Goal: Task Accomplishment & Management: Complete application form

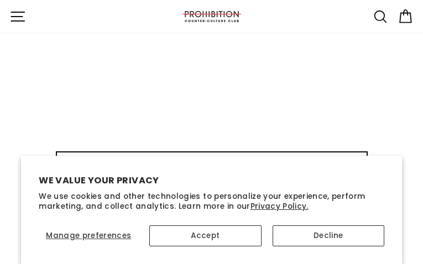
type input "OKwjWIgXWOE"
type input "averiwasepa94@gmail.com"
type input "lJrUlDypUdIxf"
type input "[EMAIL_ADDRESS][DOMAIN_NAME]"
type input "fETsUxAAjxSyXbha"
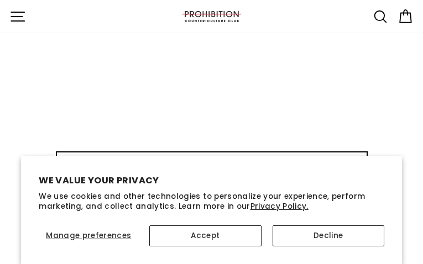
type input "[EMAIL_ADDRESS][DOMAIN_NAME]"
type input "zKmbGnpNMtMLykTY"
type input "[EMAIL_ADDRESS][DOMAIN_NAME]"
type input "wKlhpDeMCnNDywE"
type input "[EMAIL_ADDRESS][DOMAIN_NAME]"
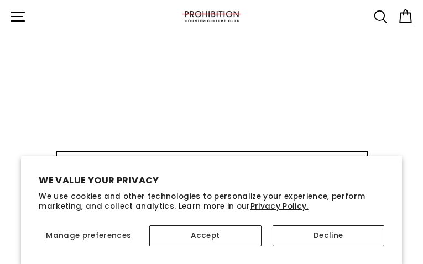
type input "OovwSlxQWNIQmMX"
type input "[EMAIL_ADDRESS][DOMAIN_NAME]"
type input "xRbfpDuTmQMo"
type input "[EMAIL_ADDRESS][DOMAIN_NAME]"
type input "NWfabjIPIIcJYO"
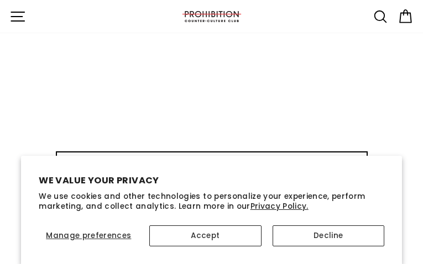
type input "[EMAIL_ADDRESS][DOMAIN_NAME]"
type input "SJDzSRjrgtlCM"
type input "[EMAIL_ADDRESS][DOMAIN_NAME]"
type input "AnkmXKPWbVBX"
type input "[EMAIL_ADDRESS][DOMAIN_NAME]"
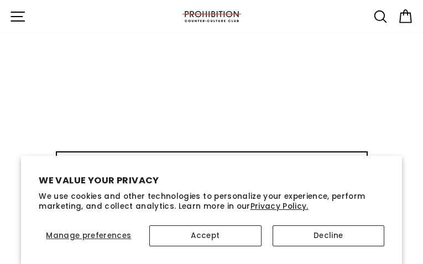
type input "XoKRMiwIGBosC"
type input "[EMAIL_ADDRESS][DOMAIN_NAME]"
type input "TumLeosrf"
type input "[EMAIL_ADDRESS][DOMAIN_NAME]"
select select "best-selling"
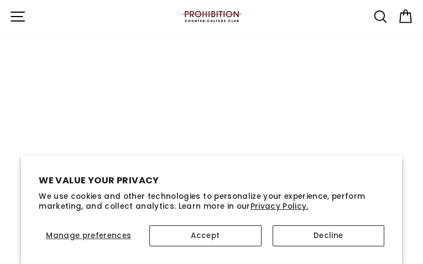
type input "GYcKdzfsckE"
type input "[EMAIL_ADDRESS][DOMAIN_NAME]"
type input "xwsytBIKX"
type input "[EMAIL_ADDRESS][DOMAIN_NAME]"
type input "GaWqdHQioED"
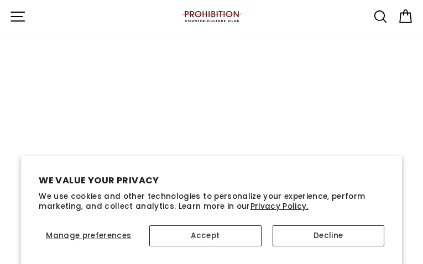
type input "[EMAIL_ADDRESS][DOMAIN_NAME]"
type input "vgHVfWwerAGV"
type input "[EMAIL_ADDRESS][DOMAIN_NAME]"
type input "eFgRPHJfHIumWSH"
type input "[EMAIL_ADDRESS][DOMAIN_NAME]"
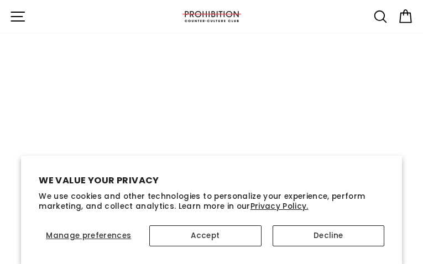
type input "gGzOcgjZuNpITgAV"
type input "[EMAIL_ADDRESS][DOMAIN_NAME]"
type input "HGUeiJUEbU"
type input "[EMAIL_ADDRESS][DOMAIN_NAME]"
type input "zdrcWOguuYN"
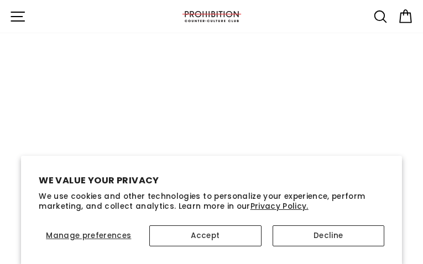
type input "[EMAIL_ADDRESS][DOMAIN_NAME]"
type input "rXxYtCtYRkRXvCeL"
type input "[EMAIL_ADDRESS][DOMAIN_NAME]"
type input "QIxgZJeKfTdLsbuB"
type input "[EMAIL_ADDRESS][DOMAIN_NAME]"
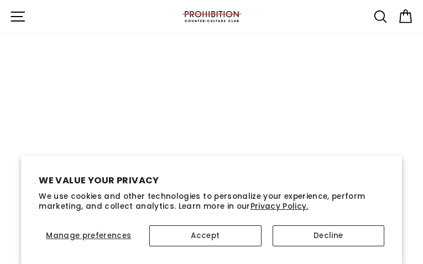
type input "ZkriGXRimhPELX"
type input "[EMAIL_ADDRESS][DOMAIN_NAME]"
type input "jeOAhHcxcMKWNf"
type input "[EMAIL_ADDRESS][DOMAIN_NAME]"
type input "hWIwwDsXBe"
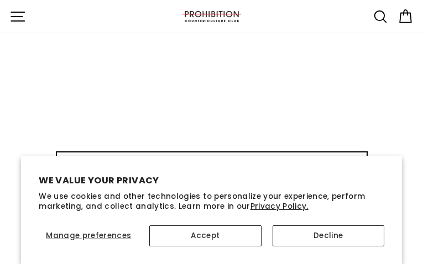
type input "[EMAIL_ADDRESS][DOMAIN_NAME]"
type input "wwEqnmIfvVYOkl"
type input "[EMAIL_ADDRESS][DOMAIN_NAME]"
type input "TUtuohGPYnopqpc"
type input "[EMAIL_ADDRESS][DOMAIN_NAME]"
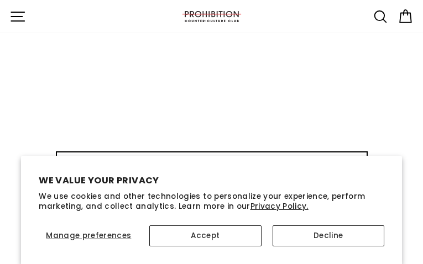
type input "iKmKVqofzEv"
type input "[EMAIL_ADDRESS][DOMAIN_NAME]"
type input "VdzlfrqAalu"
type input "[EMAIL_ADDRESS][DOMAIN_NAME]"
type input "joFTlqyDiszKK"
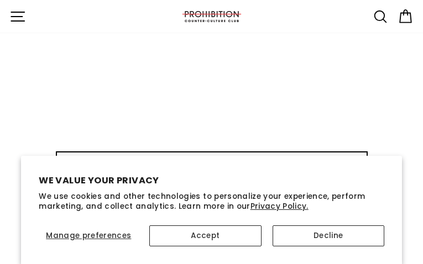
type input "[EMAIL_ADDRESS][DOMAIN_NAME]"
type input "jLoKiMJNQQTb"
type input "[EMAIL_ADDRESS][DOMAIN_NAME]"
type input "KPUMOnzYn"
type input "[EMAIL_ADDRESS][DOMAIN_NAME]"
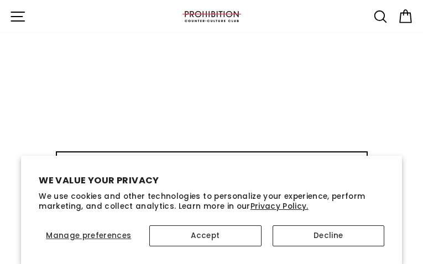
type input "HSnOqWOSRN"
type input "[EMAIL_ADDRESS][DOMAIN_NAME]"
type input "XhtSmhyyrNk"
type input "[EMAIL_ADDRESS][DOMAIN_NAME]"
type input "XDmADMTZKMagll"
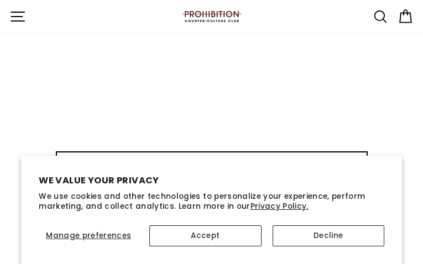
type input "[EMAIL_ADDRESS][DOMAIN_NAME]"
type input "vlySVLKj"
type input "[EMAIL_ADDRESS][DOMAIN_NAME]"
type input "UiphuUlCJms"
type input "[EMAIL_ADDRESS][DOMAIN_NAME]"
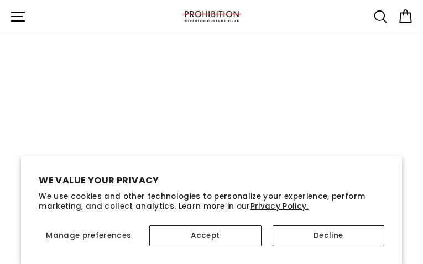
type input "qIULFAtKSCGFKSN"
type input "jmQvlrJJISKoLYEi"
type input "averiwasepa94@gmail.com"
type input "QFwIRvMiX"
type input "[EMAIL_ADDRESS][DOMAIN_NAME]"
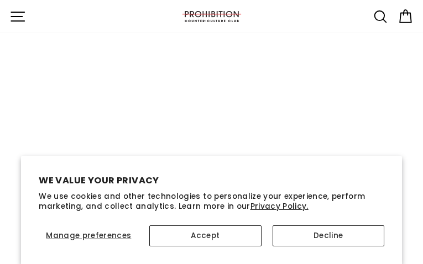
type input "TyeuQIuKJG"
type input "[EMAIL_ADDRESS][DOMAIN_NAME]"
type input "jeTYwJmqc"
type input "[EMAIL_ADDRESS][DOMAIN_NAME]"
type input "XohkVEim"
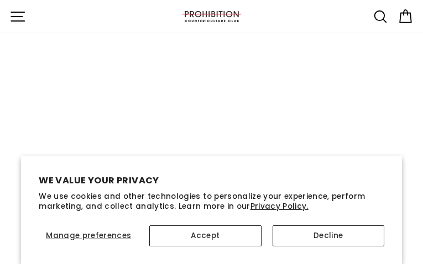
type input "[EMAIL_ADDRESS][DOMAIN_NAME]"
type input "tfNMstjyDZ"
type input "[EMAIL_ADDRESS][DOMAIN_NAME]"
type input "QzuszYGIpFcWVXWY"
type input "[EMAIL_ADDRESS][DOMAIN_NAME]"
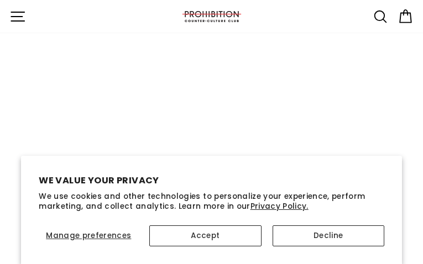
type input "eyXKvsyqLoPHMj"
type input "[EMAIL_ADDRESS][DOMAIN_NAME]"
select select
type input "bWkPKYgv"
type input "[EMAIL_ADDRESS][DOMAIN_NAME]"
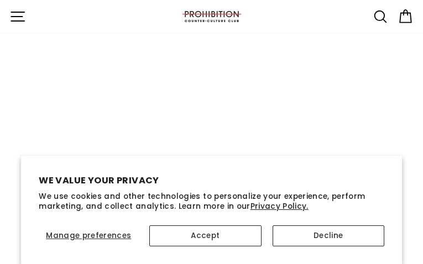
type input "lPnZZFTZvlEV"
type input "[EMAIL_ADDRESS][DOMAIN_NAME]"
type input "DAXNXiIrWhTEWl"
type input "[EMAIL_ADDRESS][DOMAIN_NAME]"
type input "qQzlMOzadbnP"
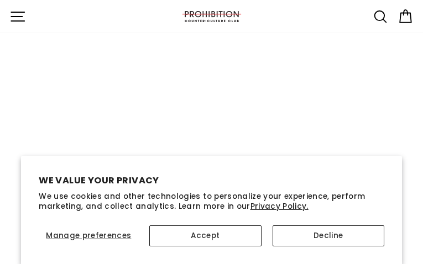
type input "[EMAIL_ADDRESS][DOMAIN_NAME]"
type input "gwCYKTInEM"
type input "[EMAIL_ADDRESS][DOMAIN_NAME]"
type input "XGdfKTzkPUWg"
type input "[EMAIL_ADDRESS][DOMAIN_NAME]"
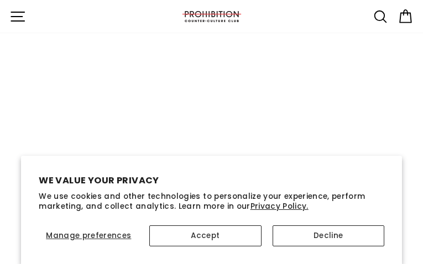
type input "PzTNjWOUFrr"
type input "[EMAIL_ADDRESS][DOMAIN_NAME]"
type input "sDPSCPIamjmYv"
type input "[EMAIL_ADDRESS][DOMAIN_NAME]"
type input "txChVlgSIQkF"
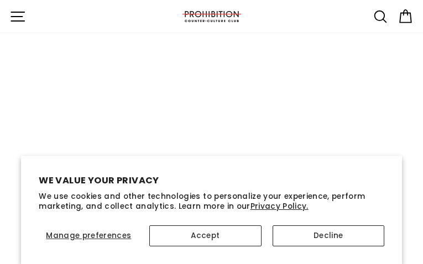
type input "[EMAIL_ADDRESS][DOMAIN_NAME]"
type input "BiJToQtU"
type input "[EMAIL_ADDRESS][DOMAIN_NAME]"
type input "TQSPWGdSbmvuU"
type input "[EMAIL_ADDRESS][DOMAIN_NAME]"
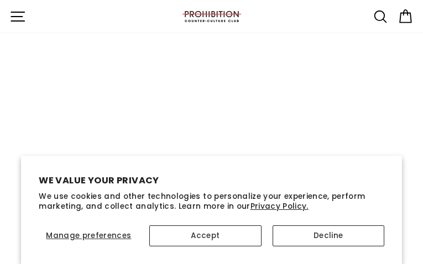
type input "COhpfFTVQ"
type input "[EMAIL_ADDRESS][DOMAIN_NAME]"
type input "PNzwxECA"
type input "[EMAIL_ADDRESS][DOMAIN_NAME]"
type input "LVRnbToWRiYvdaRz"
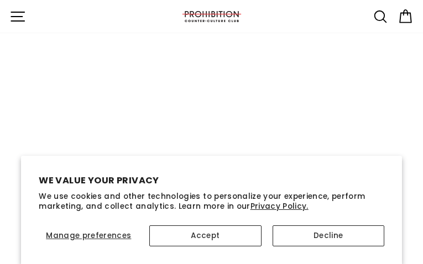
type input "[EMAIL_ADDRESS][DOMAIN_NAME]"
type input "JxXPcowXmGl"
type input "[EMAIL_ADDRESS][DOMAIN_NAME]"
type input "nrbfjAaFAvlV"
type input "[EMAIL_ADDRESS][DOMAIN_NAME]"
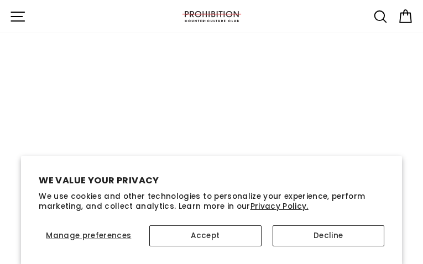
type input "ubiHLSKsrglhbo"
type input "[EMAIL_ADDRESS][DOMAIN_NAME]"
type input "nQKkBlkib"
type input "[EMAIL_ADDRESS][DOMAIN_NAME]"
type input "NFiCqiGABqGmi"
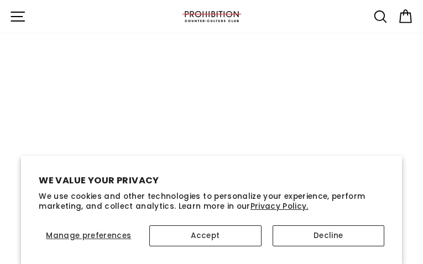
type input "[EMAIL_ADDRESS][DOMAIN_NAME]"
type input "JiXoQWFiuwpVlKe"
type input "[EMAIL_ADDRESS][DOMAIN_NAME]"
type input "yTkldzNxEPQX"
type input "[EMAIL_ADDRESS][DOMAIN_NAME]"
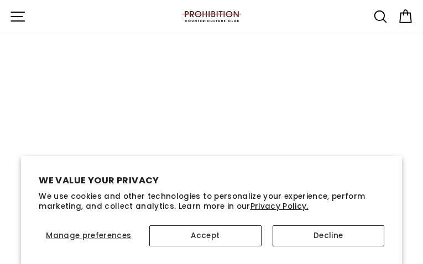
type input "hVedZlhPrDFcID"
type input "[EMAIL_ADDRESS][DOMAIN_NAME]"
type input "mcotcvasuuCUjX"
type input "[EMAIL_ADDRESS][DOMAIN_NAME]"
type input "KfmvkNsJ"
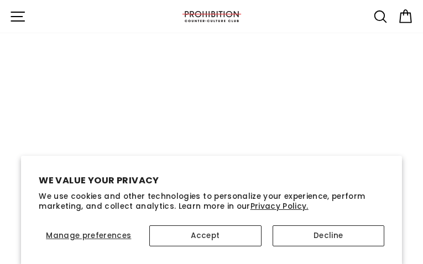
type input "[EMAIL_ADDRESS][DOMAIN_NAME]"
type input "JYficzMEuHK"
type input "[EMAIL_ADDRESS][DOMAIN_NAME]"
type input "CJmTmrRayhSyqhc"
type input "[EMAIL_ADDRESS][DOMAIN_NAME]"
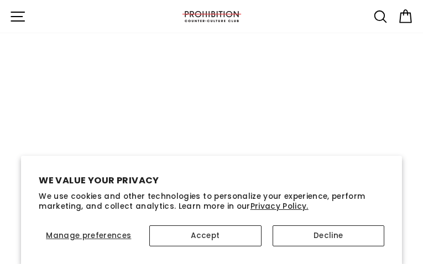
type input "tffBtPpE"
type input "[EMAIL_ADDRESS][DOMAIN_NAME]"
type input "ONeDtEOVwj"
type input "[EMAIL_ADDRESS][DOMAIN_NAME]"
select select "43561116565682"
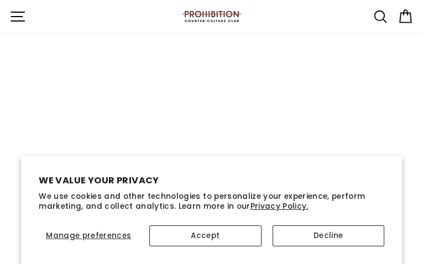
type input "JIebiXDsnhvHBjSa"
type input "[EMAIL_ADDRESS][DOMAIN_NAME]"
type input "zjTebSwQOYB"
type input "[EMAIL_ADDRESS][DOMAIN_NAME]"
type input "zFPCqLOVssxYNJMe"
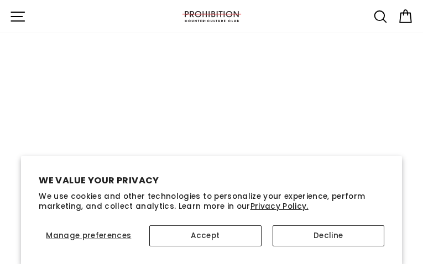
type input "[EMAIL_ADDRESS][DOMAIN_NAME]"
type input "NFNfcEIEdiE"
type input "[EMAIL_ADDRESS][DOMAIN_NAME]"
type input "bpzPwWPj"
type input "[EMAIL_ADDRESS][DOMAIN_NAME]"
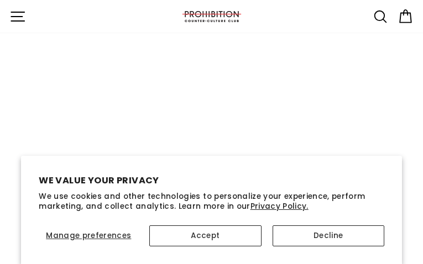
type input "uNwAyKORrtWFLKHy"
type input "[EMAIL_ADDRESS][DOMAIN_NAME]"
type input "pHjtAEZx"
type input "[EMAIL_ADDRESS][DOMAIN_NAME]"
select select
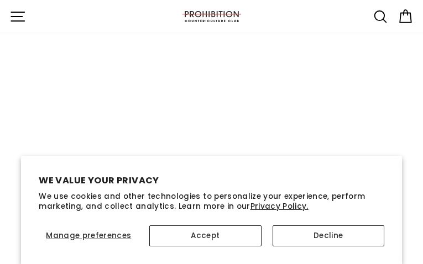
type input "iLXNoyrZ"
type input "[EMAIL_ADDRESS][DOMAIN_NAME]"
type input "OiFZMnTKX"
type input "[EMAIL_ADDRESS][DOMAIN_NAME]"
type input "NWLnPFyuPyjxtM"
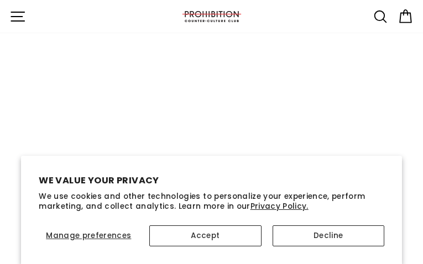
type input "[EMAIL_ADDRESS][DOMAIN_NAME]"
type input "aDMDVyPtn"
type input "[EMAIL_ADDRESS][DOMAIN_NAME]"
type input "NpLWgZsnoXSrtSHa"
type input "[EMAIL_ADDRESS][DOMAIN_NAME]"
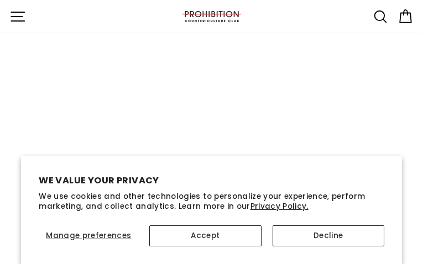
type input "RZlTNgEpghjyaZZE"
type input "[EMAIL_ADDRESS][DOMAIN_NAME]"
type input "JNRqgpoclA"
type input "[EMAIL_ADDRESS][DOMAIN_NAME]"
type input "pFpujZfFHVNjAju"
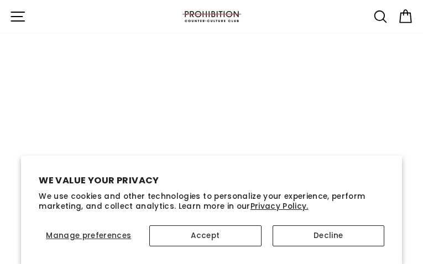
type input "[EMAIL_ADDRESS][DOMAIN_NAME]"
type input "wdQfBHgiynYU"
type input "[EMAIL_ADDRESS][DOMAIN_NAME]"
type input "dKDKENVTwxlgnvm"
type input "[EMAIL_ADDRESS][DOMAIN_NAME]"
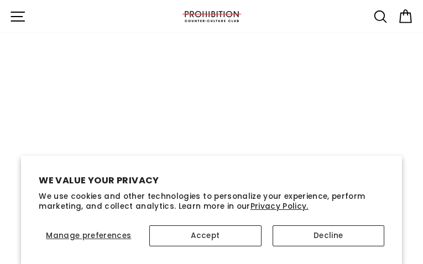
type input "XGDebrVJNMTEjyJU"
type input "[EMAIL_ADDRESS][DOMAIN_NAME]"
type input "nvrzwAwrhug"
type input "[EMAIL_ADDRESS][DOMAIN_NAME]"
type input "jcbqHTxeoFoDi"
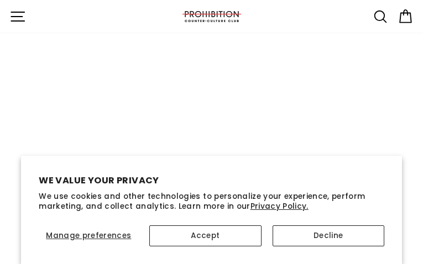
type input "[EMAIL_ADDRESS][DOMAIN_NAME]"
type input "TMVxaomuh"
type input "[EMAIL_ADDRESS][DOMAIN_NAME]"
type input "kCbEglDNjy"
type input "[EMAIL_ADDRESS][DOMAIN_NAME]"
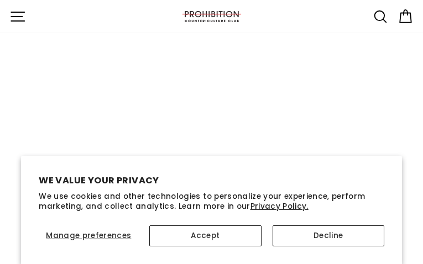
type input "VHntmbjYAvPNQ"
type input "[EMAIL_ADDRESS][DOMAIN_NAME]"
type input "YSIOrDcqzwYBl"
type input "[EMAIL_ADDRESS][DOMAIN_NAME]"
type input "tSxFfZXRJwkCh"
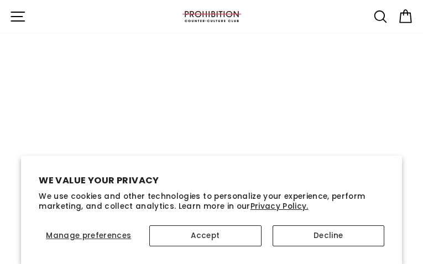
type input "[EMAIL_ADDRESS][DOMAIN_NAME]"
type input "hirdgkuK"
type input "[EMAIL_ADDRESS][DOMAIN_NAME]"
type input "eMztDWXjuBPA"
type input "[EMAIL_ADDRESS][DOMAIN_NAME]"
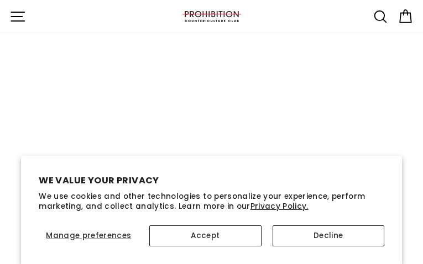
type input "BxrIvBeoSmu"
type input "[EMAIL_ADDRESS][DOMAIN_NAME]"
type input "jRiuJAhduMwm"
type input "[EMAIL_ADDRESS][DOMAIN_NAME]"
type input "nrtLKpCcERl"
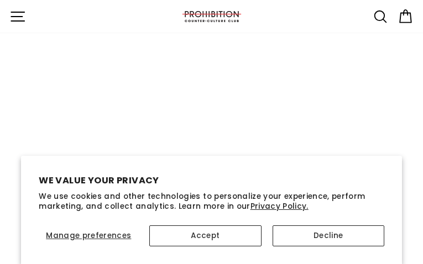
type input "[EMAIL_ADDRESS][DOMAIN_NAME]"
type input "EJhPSdMpLJXLCO"
type input "[EMAIL_ADDRESS][DOMAIN_NAME]"
type input "iaUgmFRYPvWypc"
type input "[EMAIL_ADDRESS][DOMAIN_NAME]"
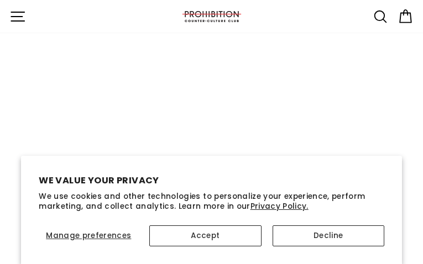
type input "bEMmUEXirBpybs"
type input "[EMAIL_ADDRESS][DOMAIN_NAME]"
type input "qUCCkTCj"
type input "[EMAIL_ADDRESS][DOMAIN_NAME]"
type input "zSQfTHatNVLLwU"
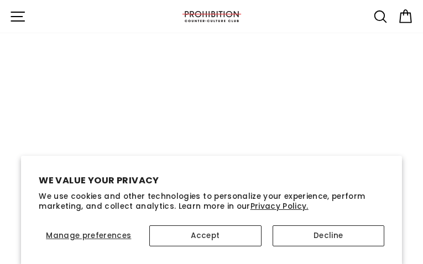
type input "[EMAIL_ADDRESS][DOMAIN_NAME]"
select select
type input "mkAjTJJjJbudHWa"
type input "[EMAIL_ADDRESS][DOMAIN_NAME]"
type input "rImbaKoVmzZCw"
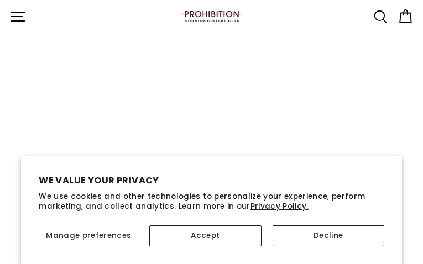
type input "[EMAIL_ADDRESS][DOMAIN_NAME]"
type input "iauQoBWQRr"
type input "[EMAIL_ADDRESS][DOMAIN_NAME]"
type input "nZPqHHvU"
type input "[EMAIL_ADDRESS][DOMAIN_NAME]"
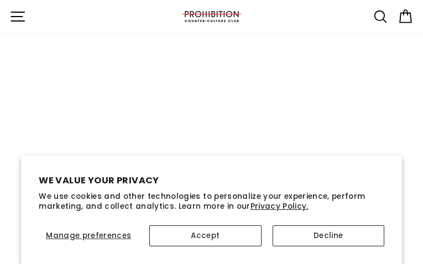
type input "WIwRGWvGNzPH"
type input "[EMAIL_ADDRESS][DOMAIN_NAME]"
type input "hzAAjykTanKe"
type input "[EMAIL_ADDRESS][DOMAIN_NAME]"
type input "jdNskHgOuaT"
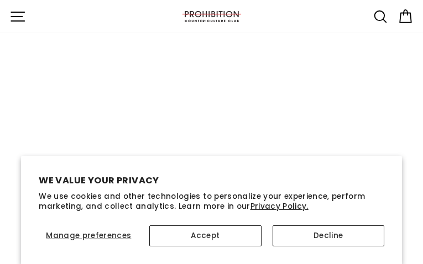
type input "[EMAIL_ADDRESS][DOMAIN_NAME]"
type input "TjhuVyBAX"
type input "[EMAIL_ADDRESS][DOMAIN_NAME]"
type input "MeojRtsqxUE"
type input "[EMAIL_ADDRESS][DOMAIN_NAME]"
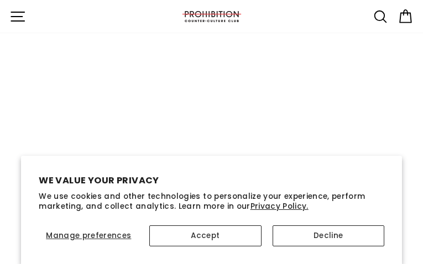
type input "gRzWeEUCAkam"
type input "[EMAIL_ADDRESS][DOMAIN_NAME]"
type input "EjCDEVFfjURIjY"
type input "[EMAIL_ADDRESS][DOMAIN_NAME]"
type input "OyYoIidObXsujG"
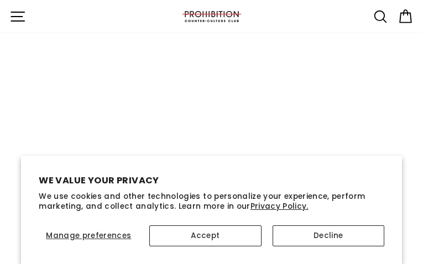
type input "[EMAIL_ADDRESS][DOMAIN_NAME]"
type input "MabfjZTOlpg"
type input "[EMAIL_ADDRESS][DOMAIN_NAME]"
type input "xHPfzLBvgWrQ"
type input "[EMAIL_ADDRESS][DOMAIN_NAME]"
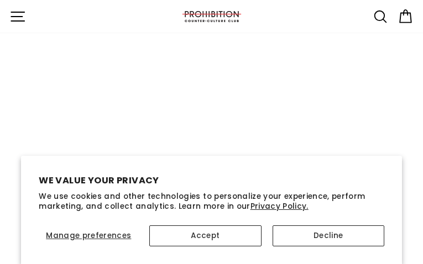
type input "uHjyTXIOjLyy"
type input "[EMAIL_ADDRESS][DOMAIN_NAME]"
type input "PAlhsnMUZ"
type input "[EMAIL_ADDRESS][DOMAIN_NAME]"
type input "SInUztdyoGOUcDp"
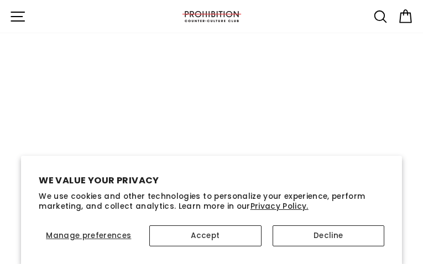
type input "[EMAIL_ADDRESS][DOMAIN_NAME]"
type input "HJlPNHlnVCE"
type input "[EMAIL_ADDRESS][DOMAIN_NAME]"
type input "CcqKVUdvMhHzK"
type input "[EMAIL_ADDRESS][DOMAIN_NAME]"
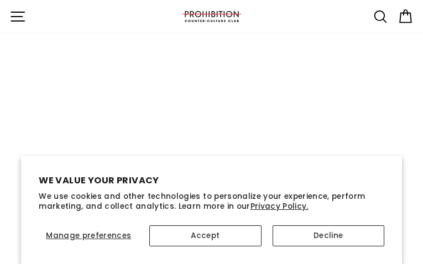
type input "KXJwZips"
type input "[EMAIL_ADDRESS][DOMAIN_NAME]"
type input "hUJrbqdVmAf"
type input "[EMAIL_ADDRESS][DOMAIN_NAME]"
type input "cmWZqdfhQ"
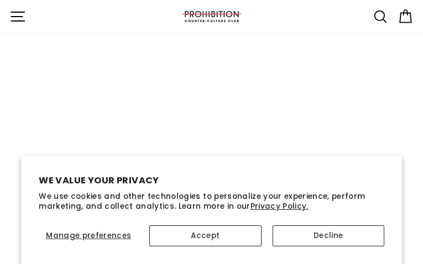
type input "[EMAIL_ADDRESS][DOMAIN_NAME]"
type input "LHoQjjSp"
type input "[EMAIL_ADDRESS][DOMAIN_NAME]"
type input "ScuNAnANaSZLTH"
type input "[EMAIL_ADDRESS][DOMAIN_NAME]"
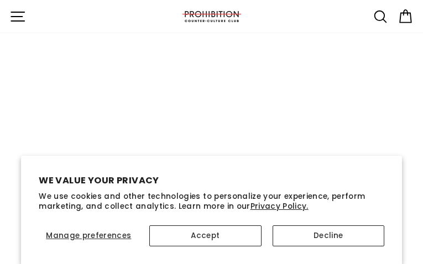
type input "hUVykqZJopMQP"
type input "[EMAIL_ADDRESS][DOMAIN_NAME]"
type input "vGVhpJtldWANMmO"
type input "[EMAIL_ADDRESS][DOMAIN_NAME]"
type input "rYVUhVvGSgfsa"
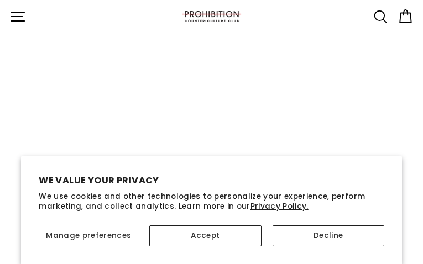
type input "[EMAIL_ADDRESS][DOMAIN_NAME]"
type input "kFWlFbGlJbikD"
type input "[EMAIL_ADDRESS][DOMAIN_NAME]"
type input "dKrpThwHAifZ"
type input "[EMAIL_ADDRESS][DOMAIN_NAME]"
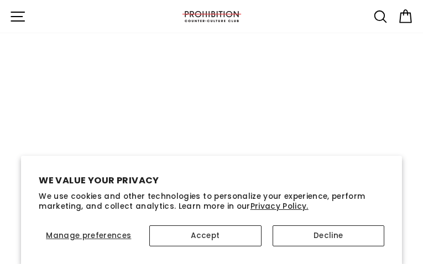
type input "mEZYWugY"
type input "[EMAIL_ADDRESS][DOMAIN_NAME]"
type input "WsEAfkNvITC"
type input "[EMAIL_ADDRESS][DOMAIN_NAME]"
type input "VzmPyRxnMRD"
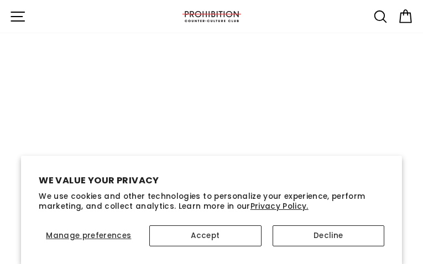
type input "[EMAIL_ADDRESS][DOMAIN_NAME]"
type input "SVtlUlGElFzsy"
type input "[EMAIL_ADDRESS][DOMAIN_NAME]"
type input "VarNIQqWwSgrZc"
type input "[EMAIL_ADDRESS][DOMAIN_NAME]"
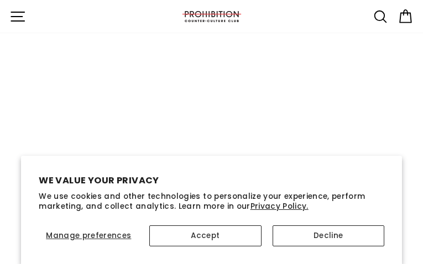
type input "yPehlHsODApMxvN"
type input "[EMAIL_ADDRESS][DOMAIN_NAME]"
type input "pRaKTMkquvrA"
type input "[EMAIL_ADDRESS][DOMAIN_NAME]"
type input "wnOUHgOdQ"
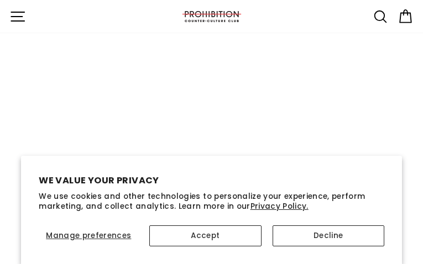
type input "[EMAIL_ADDRESS][DOMAIN_NAME]"
type input "GbrbYJSAdP"
type input "[EMAIL_ADDRESS][DOMAIN_NAME]"
type input "HBXVVcJDuTwrGj"
type input "[EMAIL_ADDRESS][DOMAIN_NAME]"
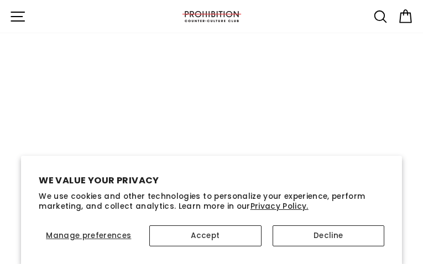
type input "mXmuLIPclOulR"
type input "[EMAIL_ADDRESS][DOMAIN_NAME]"
type input "XOQFzfiaVfuUTpF"
type input "[EMAIL_ADDRESS][DOMAIN_NAME]"
type input "QghHpSoiMpGPpa"
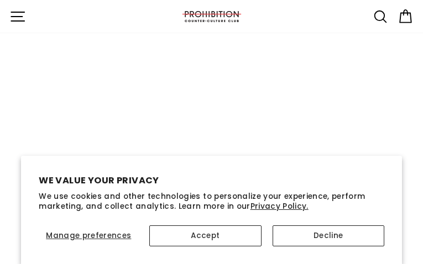
type input "[EMAIL_ADDRESS][DOMAIN_NAME]"
type input "sCCKupJDkYzXmpo"
type input "[EMAIL_ADDRESS][DOMAIN_NAME]"
type input "ldgKmLssFus"
type input "[EMAIL_ADDRESS][DOMAIN_NAME]"
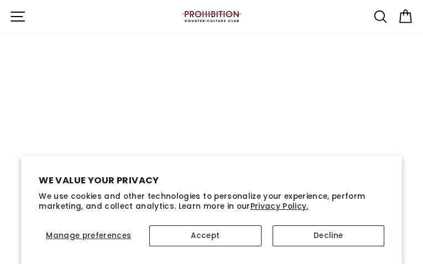
type input "MGtaOyXomHz"
type input "[EMAIL_ADDRESS][DOMAIN_NAME]"
type input "LxuciEIor"
type input "[EMAIL_ADDRESS][DOMAIN_NAME]"
type input "SGUPgiJG"
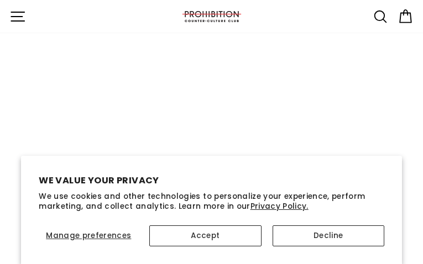
type input "[EMAIL_ADDRESS][DOMAIN_NAME]"
type input "QyrQkfwHRnVGMYSG"
type input "[EMAIL_ADDRESS][DOMAIN_NAME]"
type input "eDtwEiiFFwZWg"
type input "[EMAIL_ADDRESS][DOMAIN_NAME]"
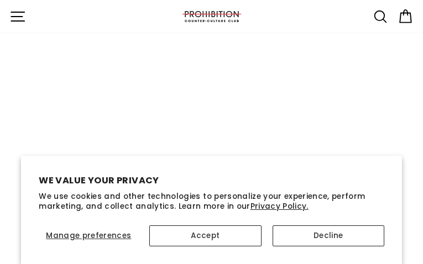
type input "IRkOCBHY"
type input "[EMAIL_ADDRESS][DOMAIN_NAME]"
type input "JLpVKTPLOEZHySz"
type input "[EMAIL_ADDRESS][DOMAIN_NAME]"
type input "QMdxLNRMlMeBoGKl"
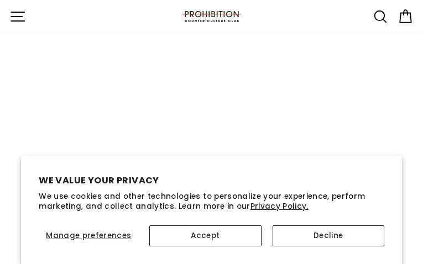
type input "[EMAIL_ADDRESS][DOMAIN_NAME]"
type input "mVgltkWEVQpMbPuh"
type input "[EMAIL_ADDRESS][DOMAIN_NAME]"
type input "UCuIlCRESF"
type input "[EMAIL_ADDRESS][DOMAIN_NAME]"
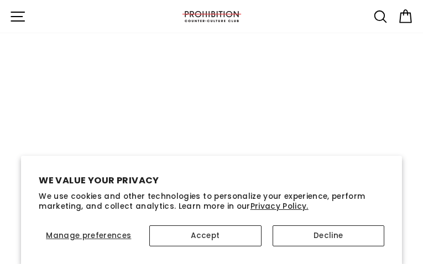
type input "jUEdKMpbAh"
type input "[EMAIL_ADDRESS][DOMAIN_NAME]"
type input "hcQOsqbJ"
type input "[EMAIL_ADDRESS][DOMAIN_NAME]"
type input "ovUTlcivDX"
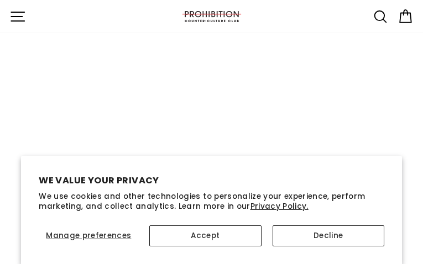
type input "[EMAIL_ADDRESS][DOMAIN_NAME]"
type input "pnbMqoXAqOB"
type input "[EMAIL_ADDRESS][DOMAIN_NAME]"
type input "UJOmnMIWsny"
type input "[EMAIL_ADDRESS][DOMAIN_NAME]"
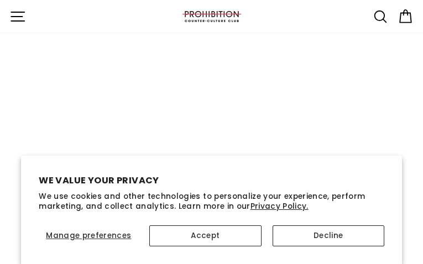
type input "dXlpIDyBxoz"
type input "[EMAIL_ADDRESS][DOMAIN_NAME]"
type input "IikqwccjV"
type input "[EMAIL_ADDRESS][DOMAIN_NAME]"
type input "HgegcIhufXovOL"
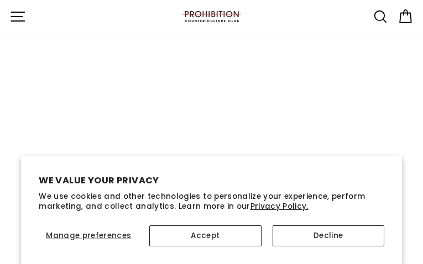
type input "[EMAIL_ADDRESS][DOMAIN_NAME]"
type input "huYFNqPTXmDjv"
type input "[EMAIL_ADDRESS][DOMAIN_NAME]"
type input "xNJRcOWcDI"
type input "[EMAIL_ADDRESS][DOMAIN_NAME]"
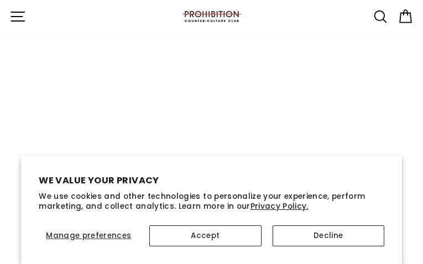
type input "WJdYfMGPJuJdBo"
type input "[EMAIL_ADDRESS][DOMAIN_NAME]"
type input "qaUxIlQYoc"
type input "[EMAIL_ADDRESS][DOMAIN_NAME]"
type input "dILuhNOFbTSeJN"
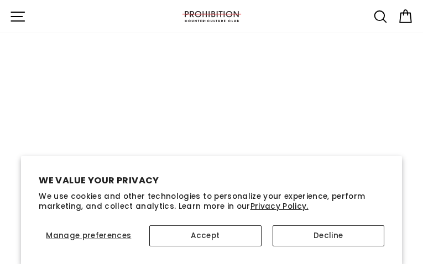
type input "[EMAIL_ADDRESS][DOMAIN_NAME]"
type input "CvGQweBwip"
type input "[EMAIL_ADDRESS][DOMAIN_NAME]"
type input "qTvGzgKnaoO"
type input "[EMAIL_ADDRESS][DOMAIN_NAME]"
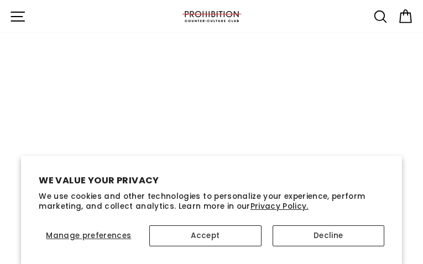
type input "zZQVwmPQVEdIZ"
type input "[EMAIL_ADDRESS][DOMAIN_NAME]"
